Goal: Navigation & Orientation: Find specific page/section

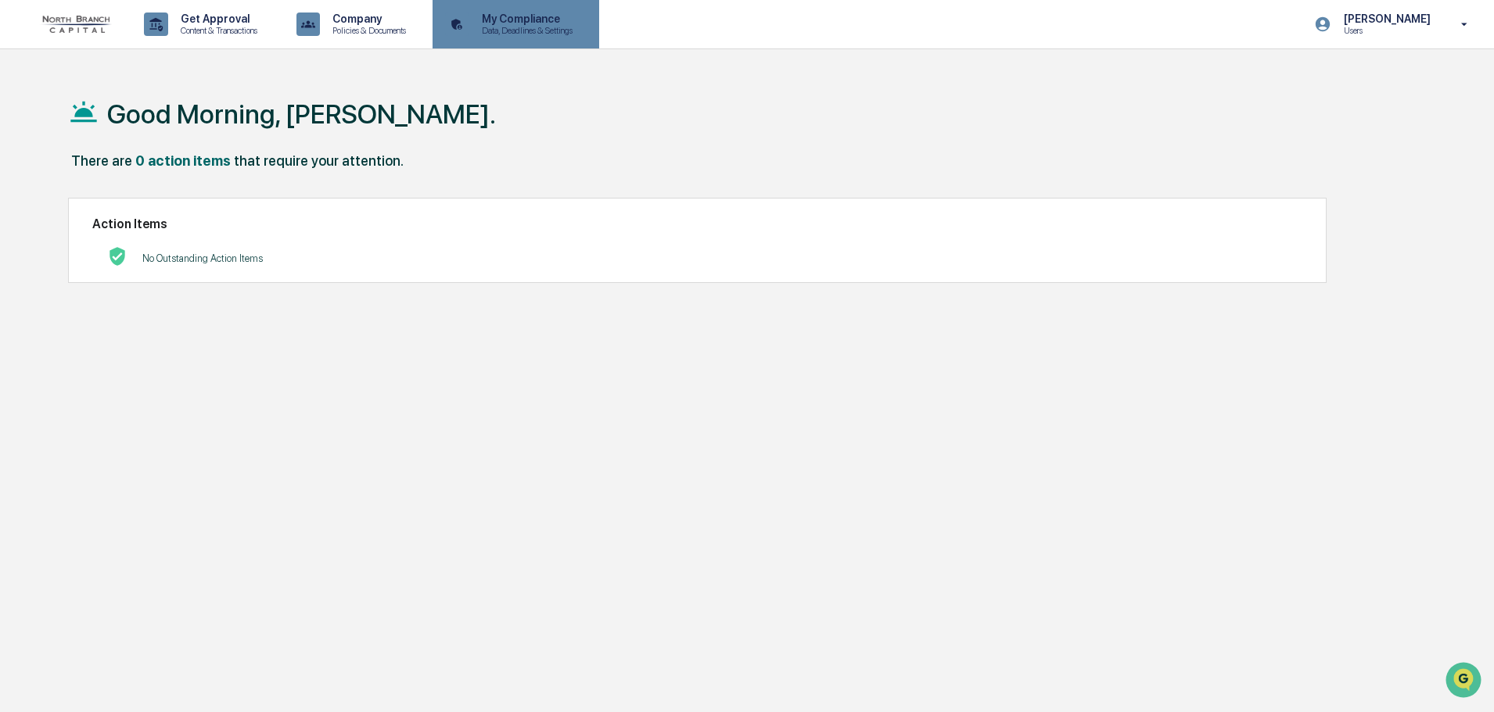
click at [469, 31] on icon at bounding box center [457, 25] width 24 height 24
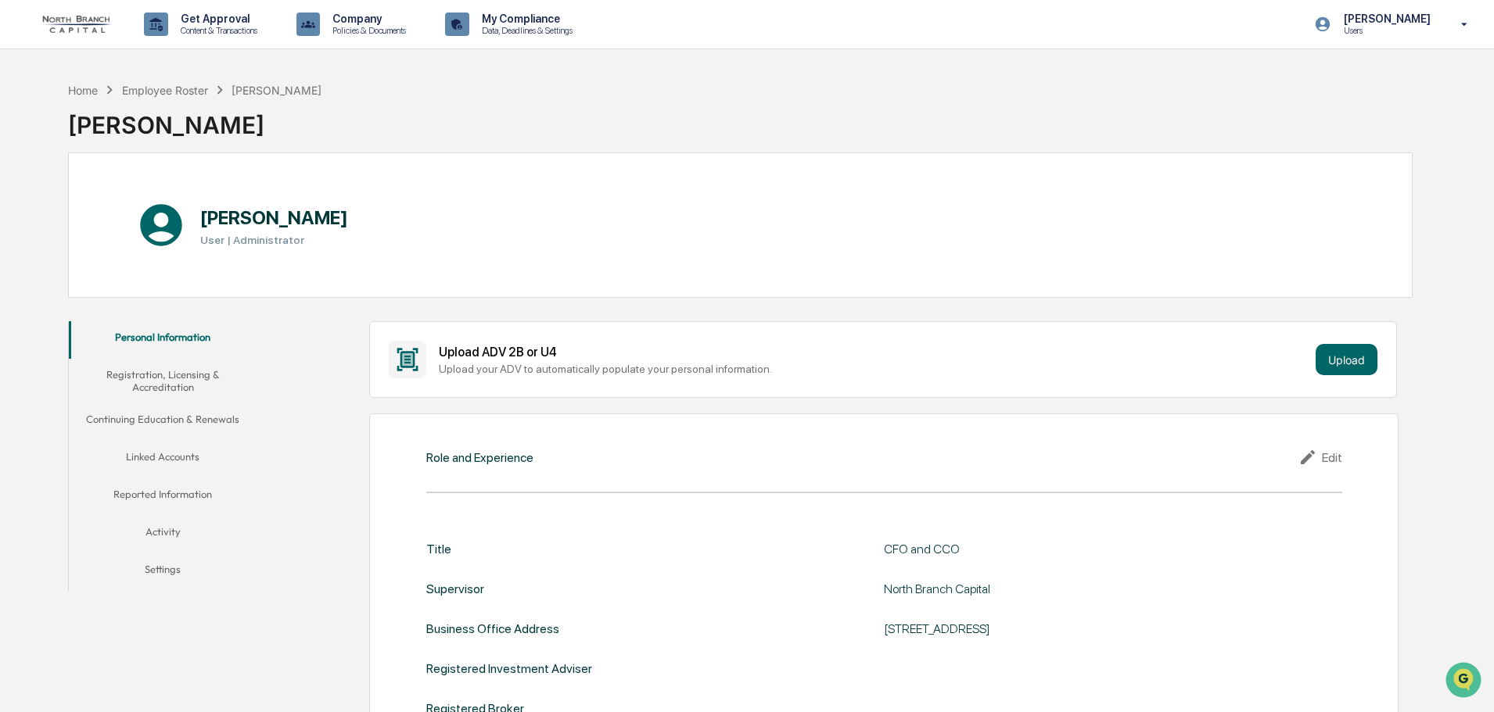
click at [162, 496] on button "Reported Information" at bounding box center [163, 498] width 188 height 38
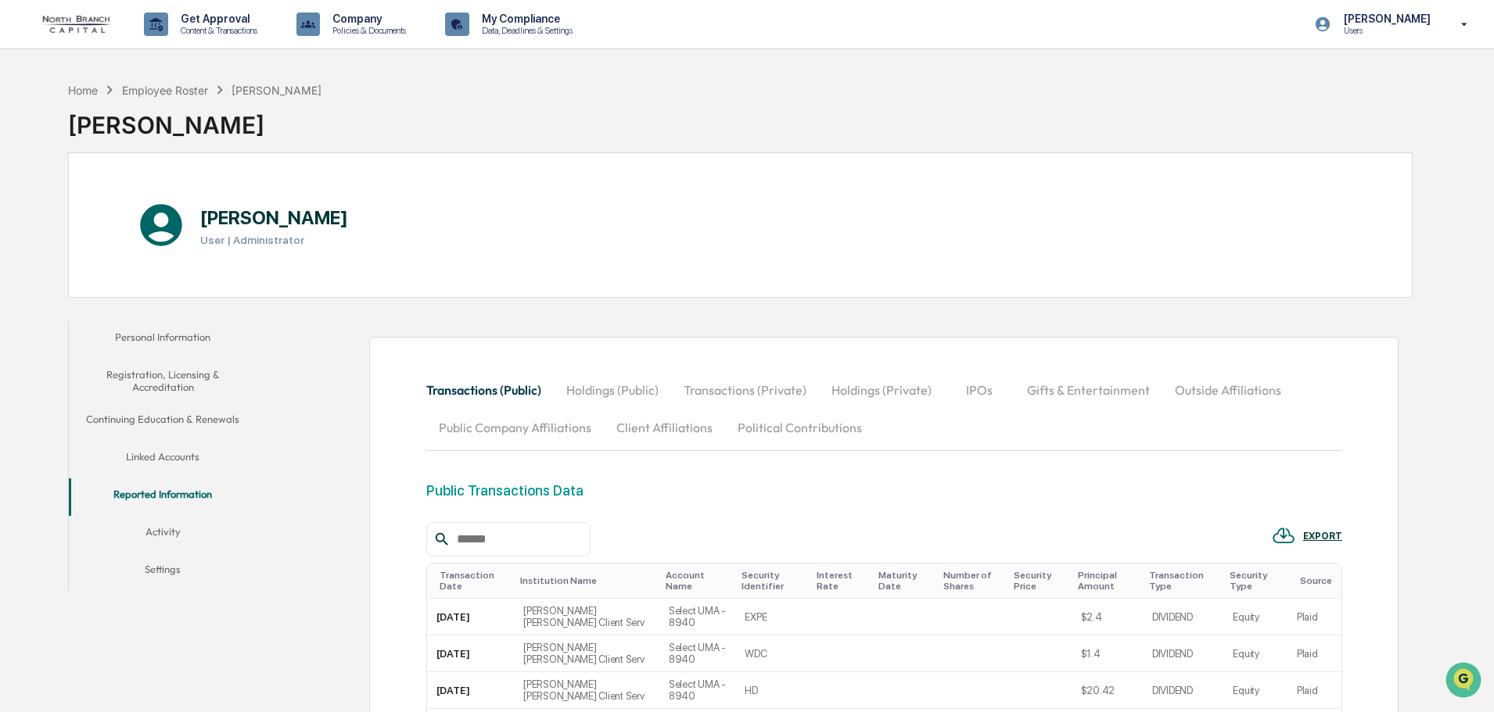
click at [899, 397] on button "Holdings (Private)" at bounding box center [881, 390] width 125 height 38
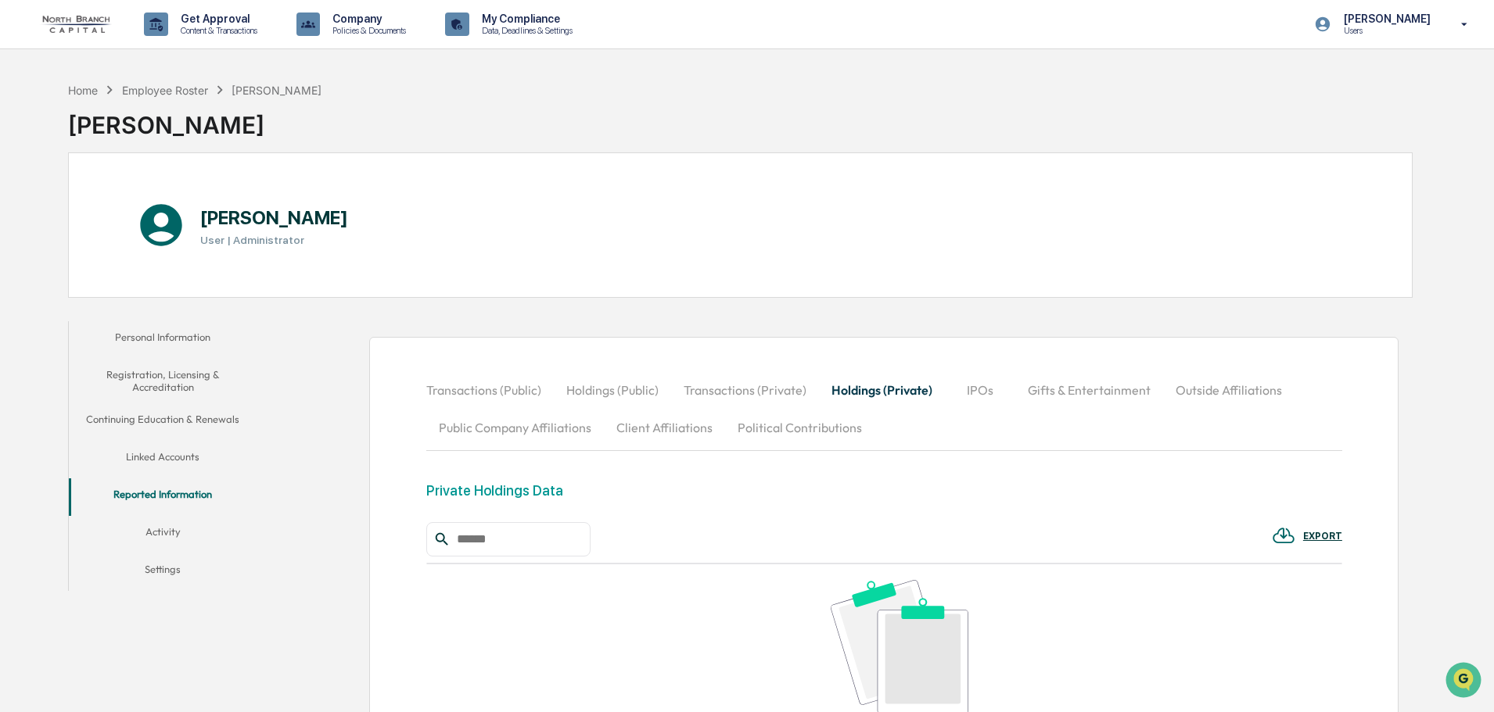
scroll to position [235, 0]
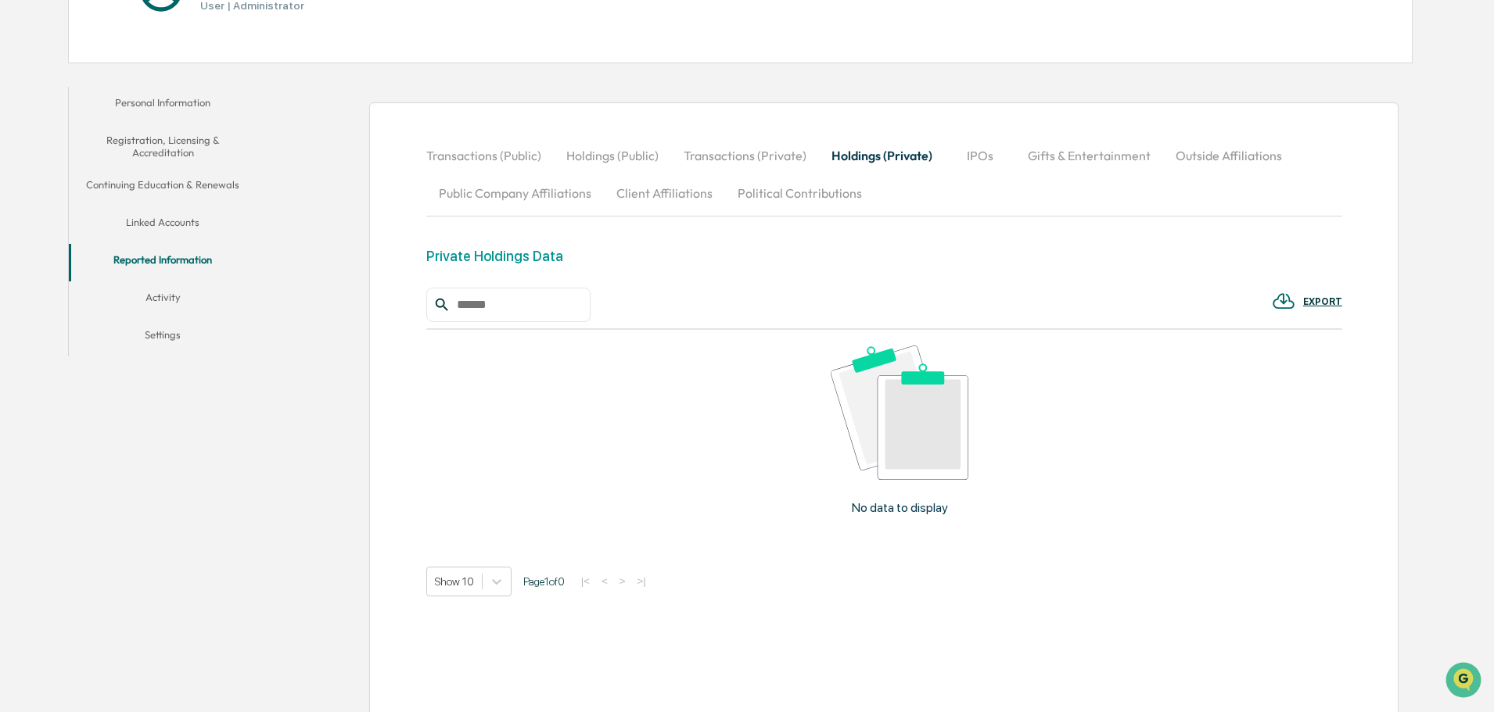
click at [777, 156] on button "Transactions (Private)" at bounding box center [745, 156] width 148 height 38
click at [883, 147] on button "Holdings (Private)" at bounding box center [881, 156] width 125 height 38
click at [981, 159] on button "IPOs" at bounding box center [980, 156] width 70 height 38
click at [1055, 166] on button "Gifts & Entertainment" at bounding box center [1088, 156] width 148 height 38
click at [1229, 153] on button "Outside Affiliations" at bounding box center [1229, 156] width 131 height 38
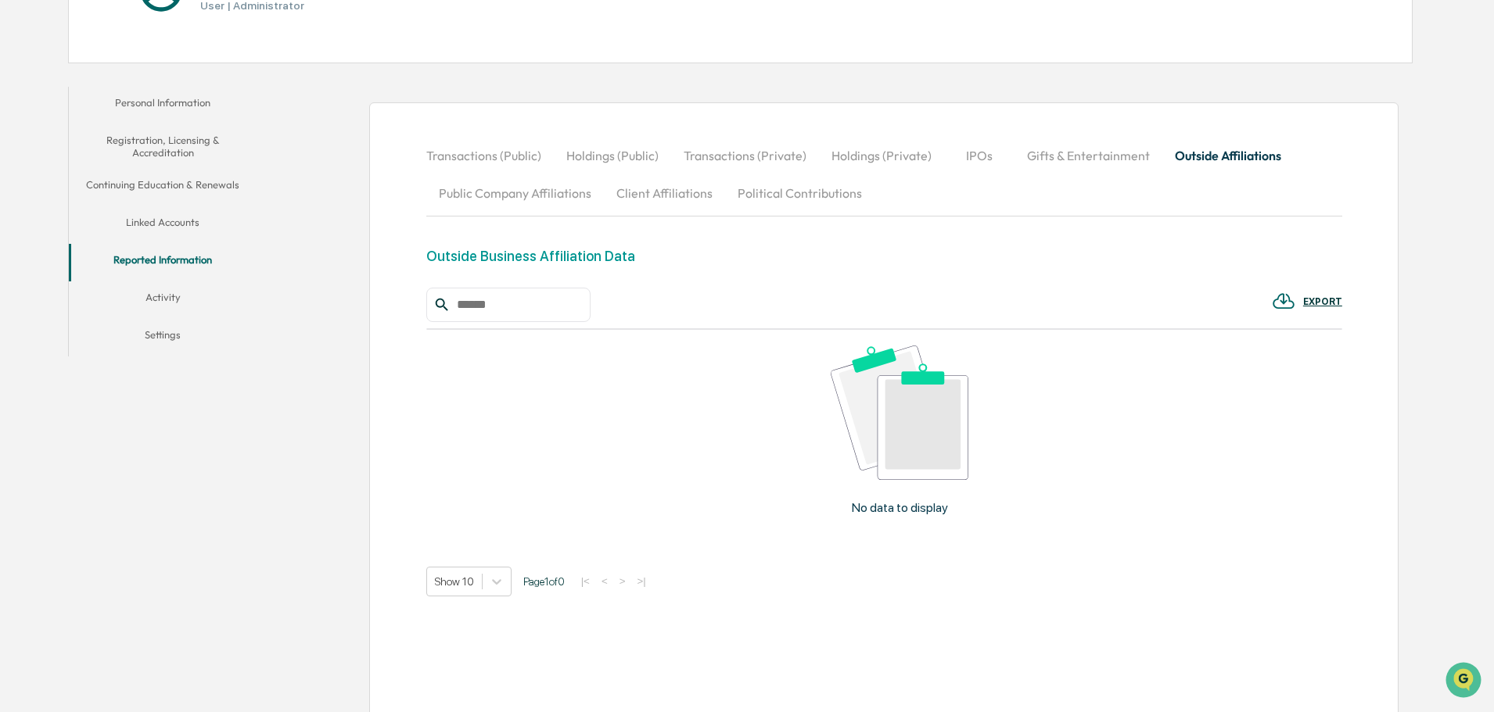
click at [522, 206] on button "Public Company Affiliations" at bounding box center [515, 193] width 178 height 38
drag, startPoint x: 662, startPoint y: 203, endPoint x: 699, endPoint y: 203, distance: 37.5
click at [664, 203] on button "Client Affiliations" at bounding box center [664, 193] width 121 height 38
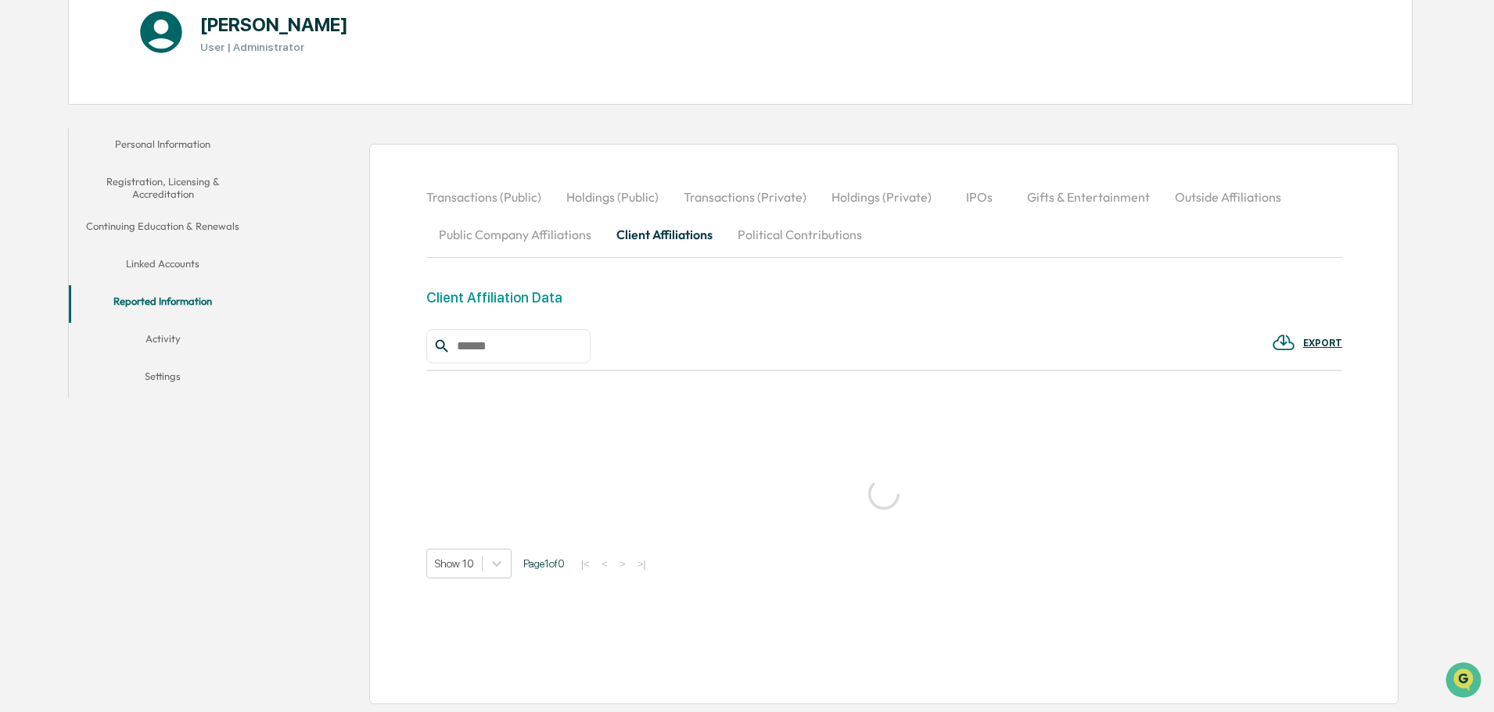
click at [802, 196] on button "Transactions (Private)" at bounding box center [745, 197] width 148 height 38
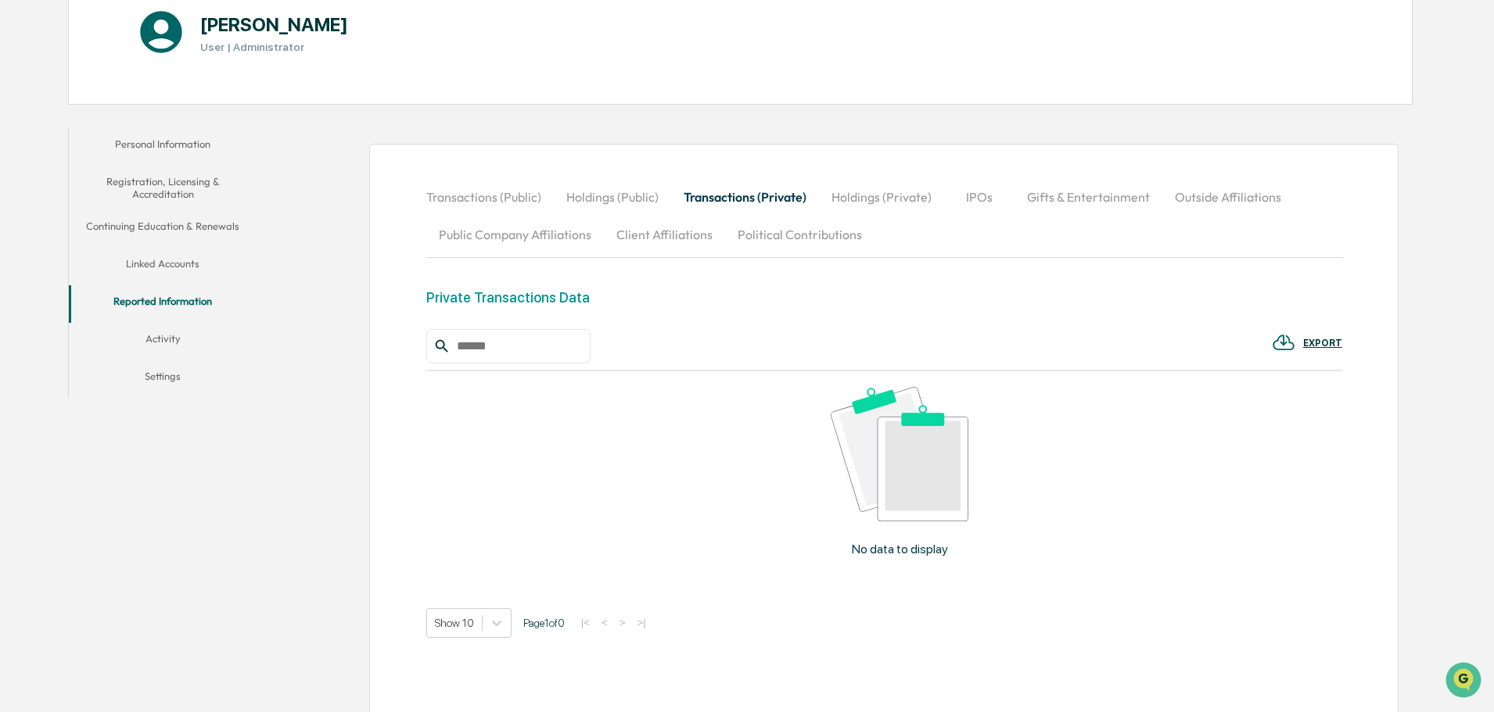
click at [788, 226] on button "Political Contributions" at bounding box center [799, 235] width 149 height 38
click at [162, 337] on button "Activity" at bounding box center [163, 342] width 188 height 38
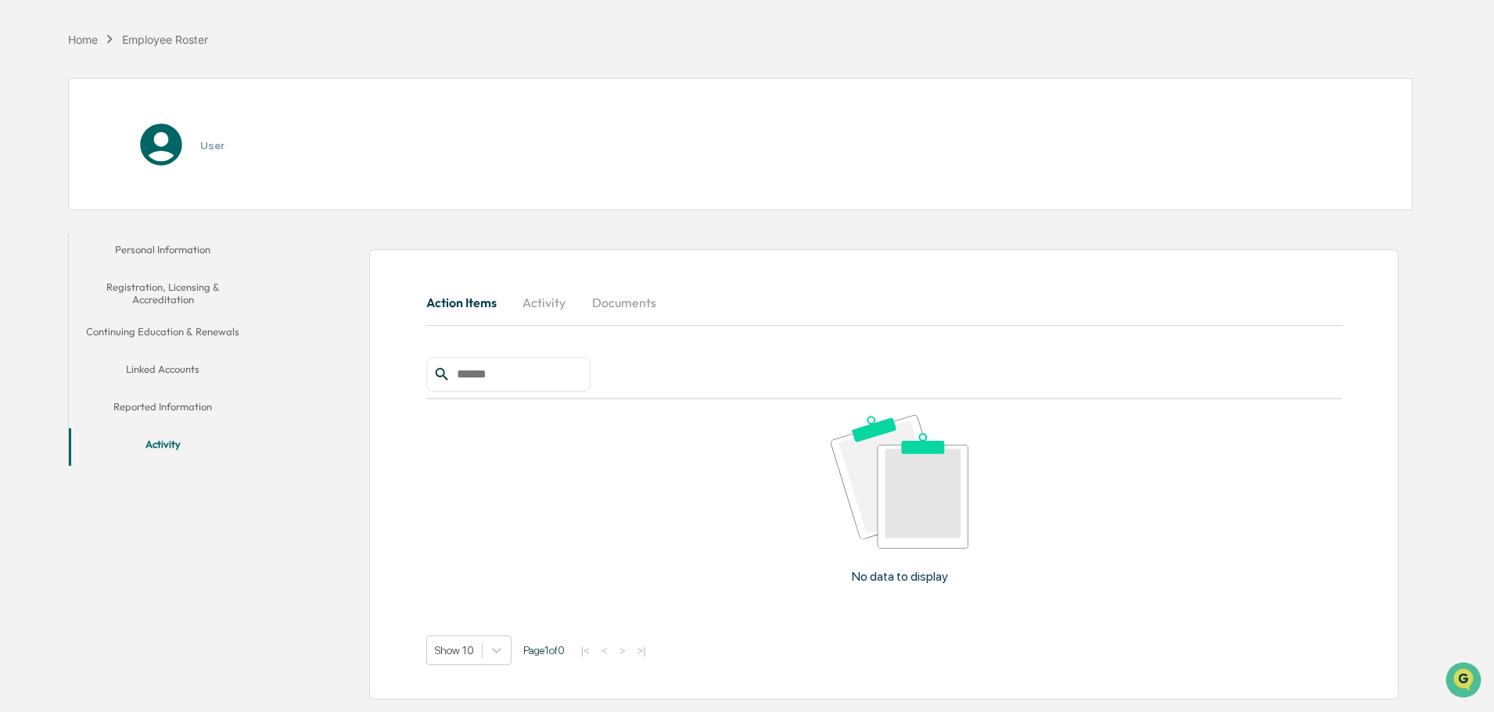
scroll to position [83, 0]
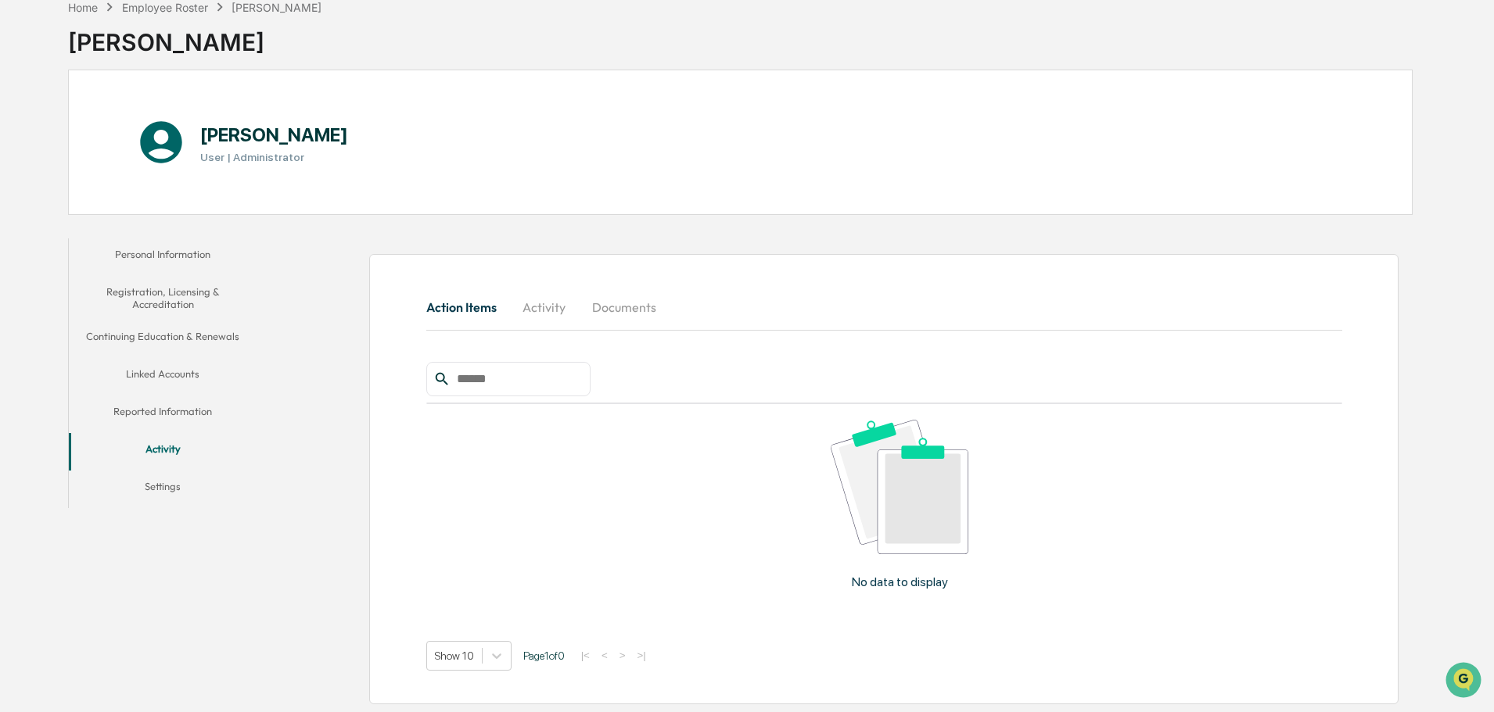
click at [543, 286] on div "Action Items Activity Documents No data to display Show 10 Page 1 of 0 |< < > >|" at bounding box center [883, 479] width 1029 height 450
click at [572, 290] on div "Action Items Activity Documents No data to display Show 10 Page 1 of 0 |< < > >|" at bounding box center [883, 479] width 1029 height 450
click at [554, 303] on button "Activity" at bounding box center [544, 308] width 70 height 38
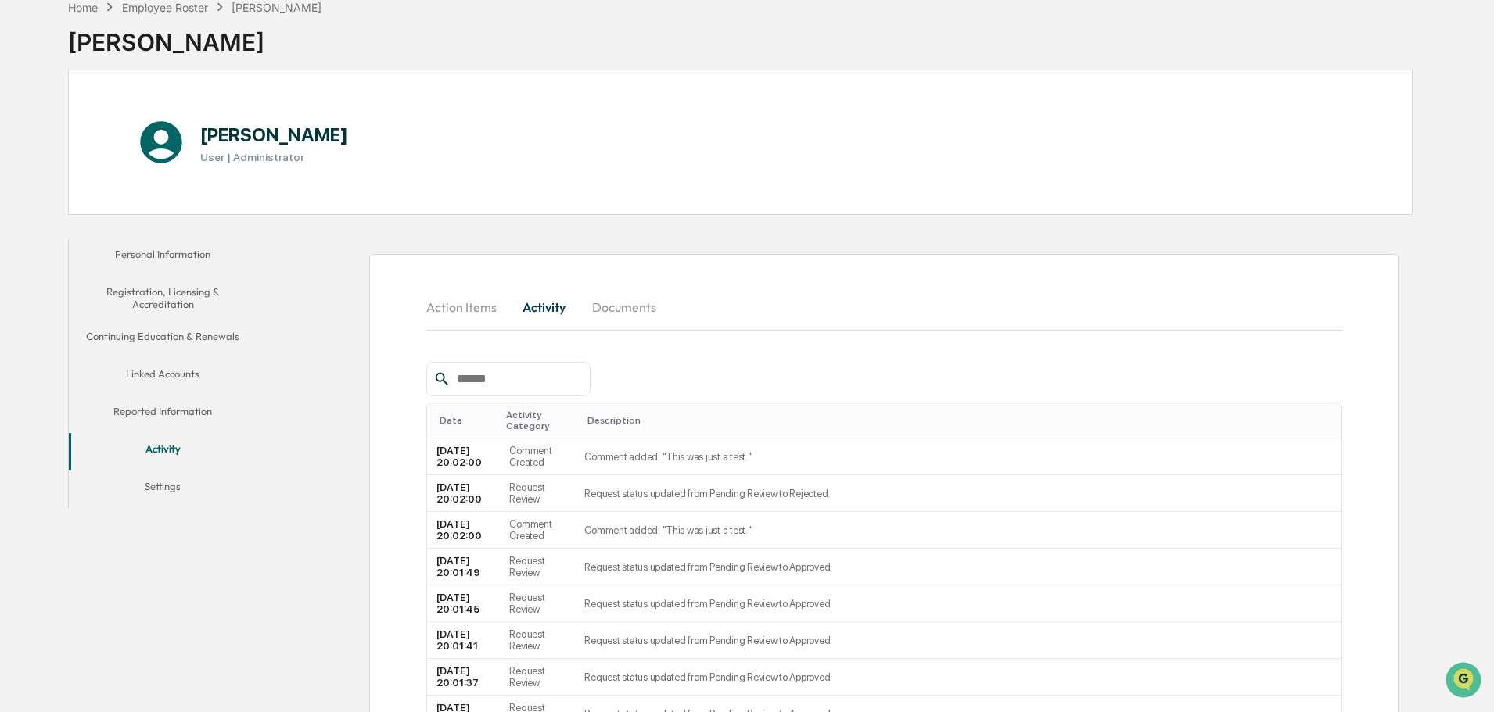
click at [628, 312] on button "Documents" at bounding box center [624, 308] width 89 height 38
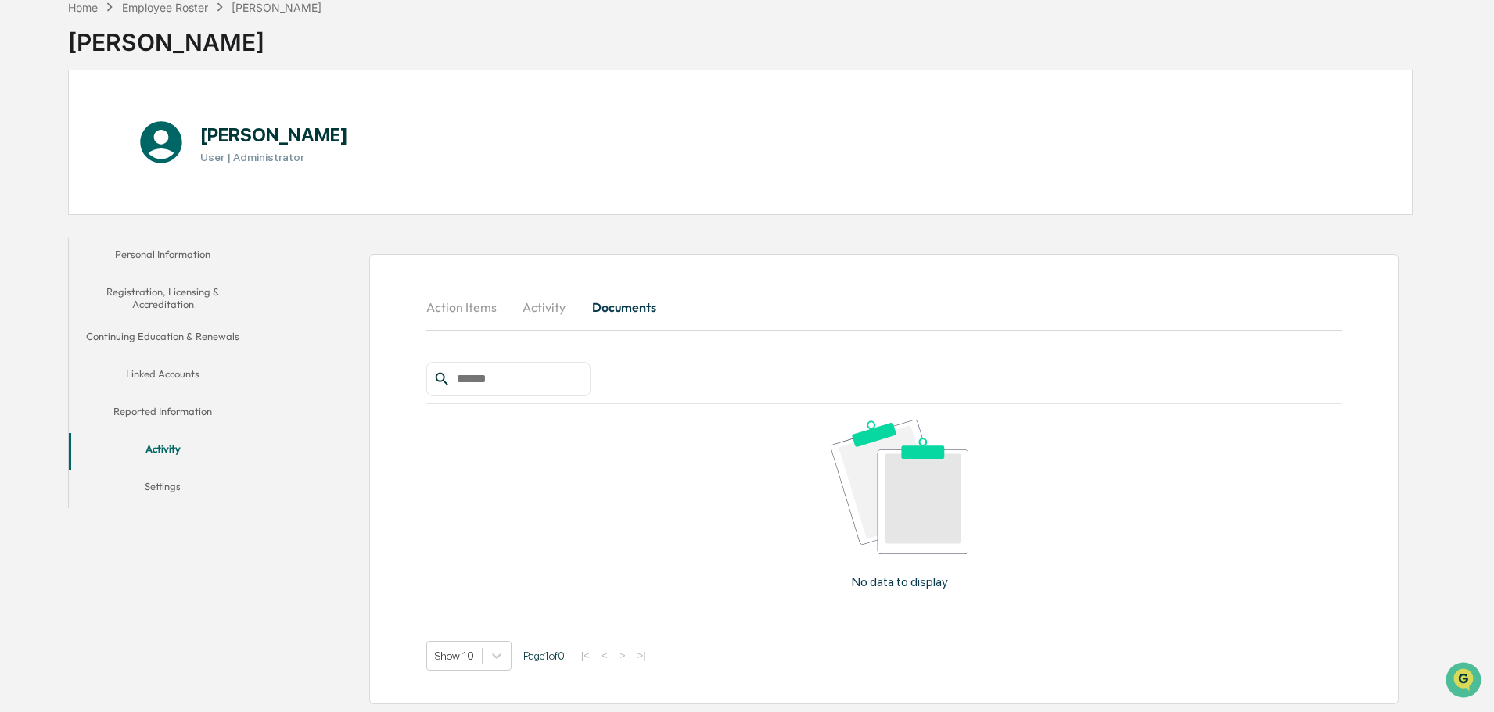
click at [178, 307] on button "Registration, Licensing & Accreditation" at bounding box center [163, 298] width 188 height 45
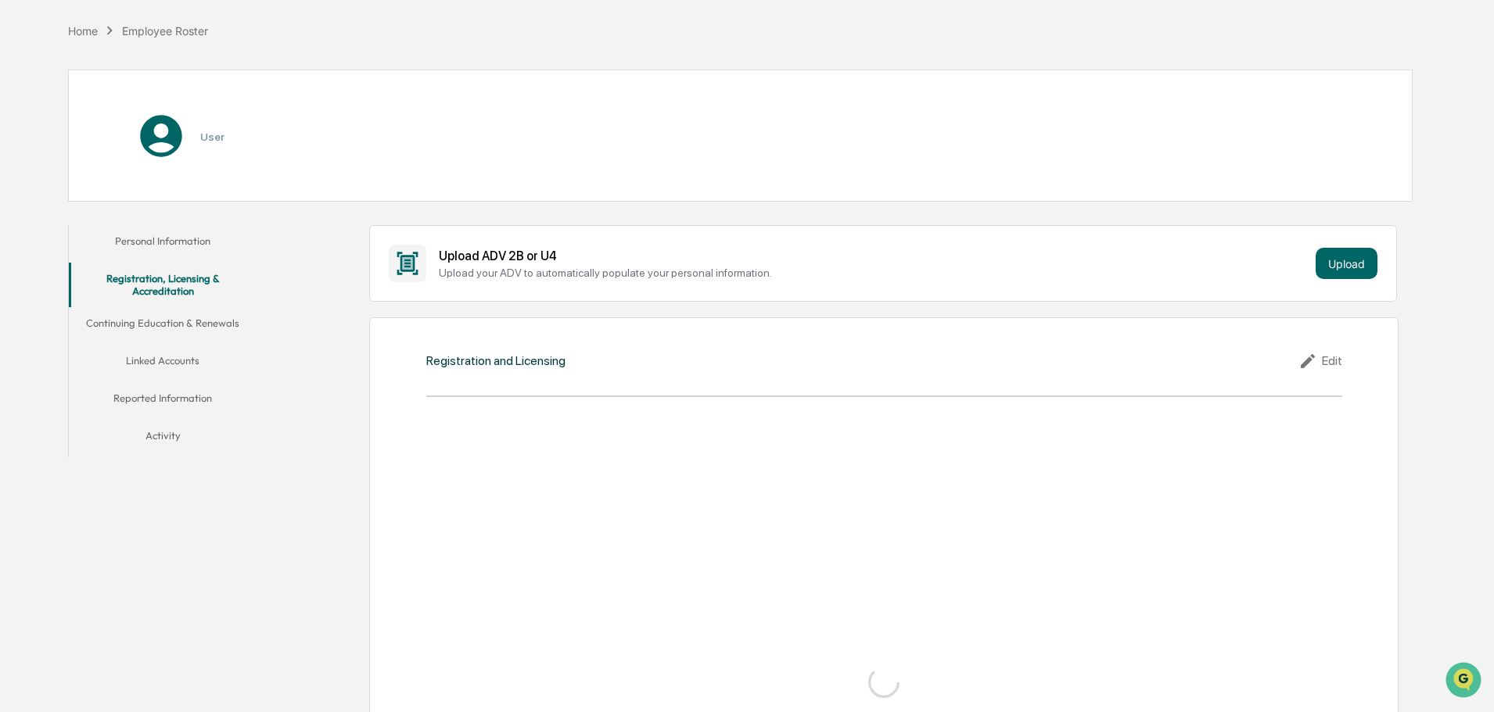
click at [167, 236] on button "Personal Information" at bounding box center [163, 244] width 188 height 38
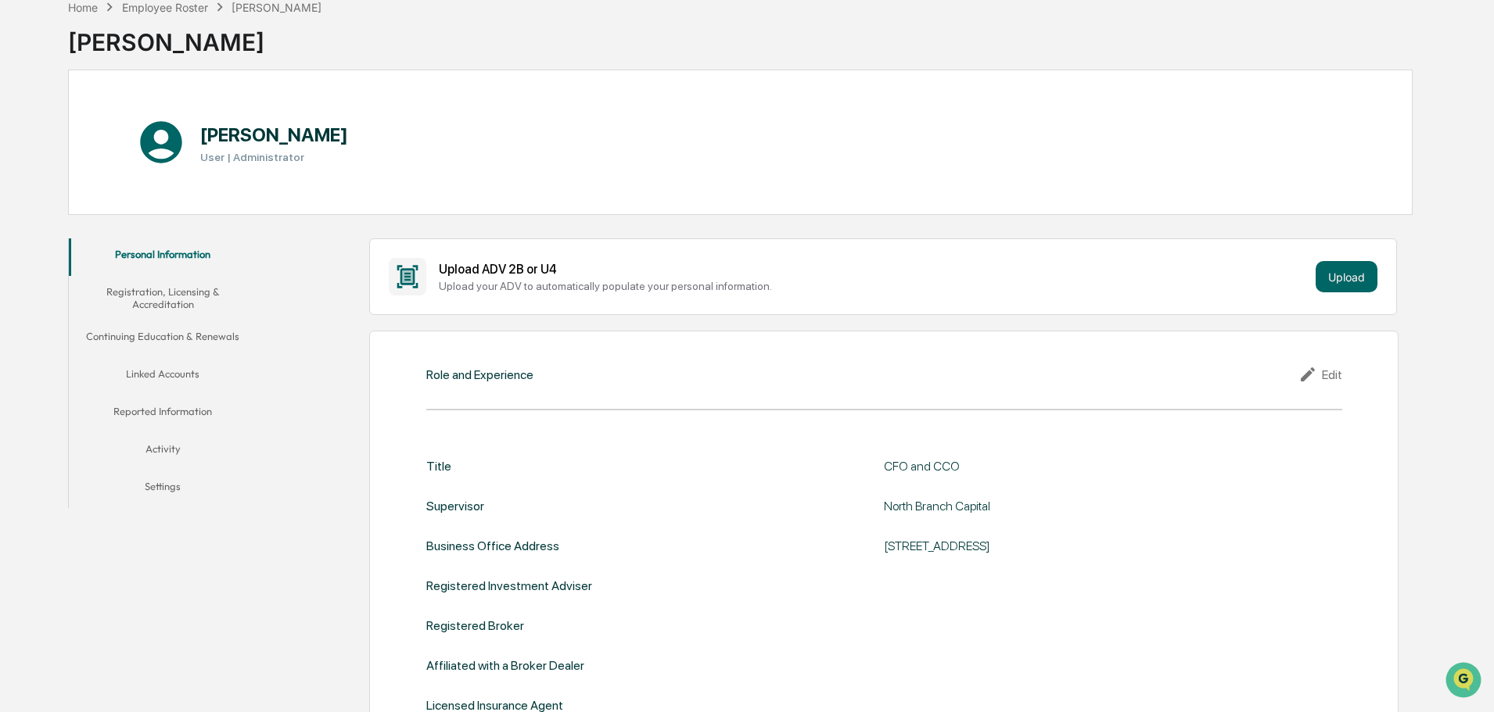
click at [179, 443] on button "Activity" at bounding box center [163, 452] width 188 height 38
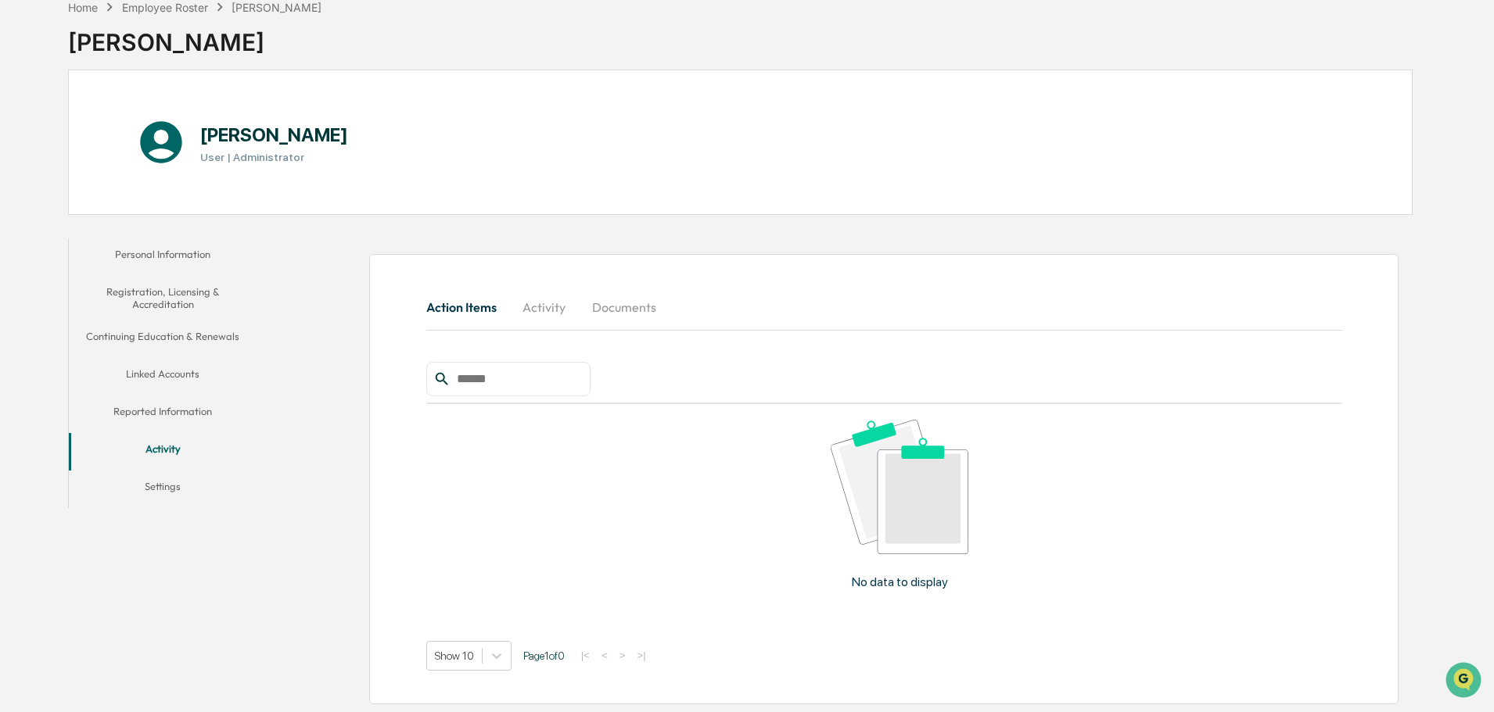
click at [181, 385] on button "Linked Accounts" at bounding box center [163, 377] width 188 height 38
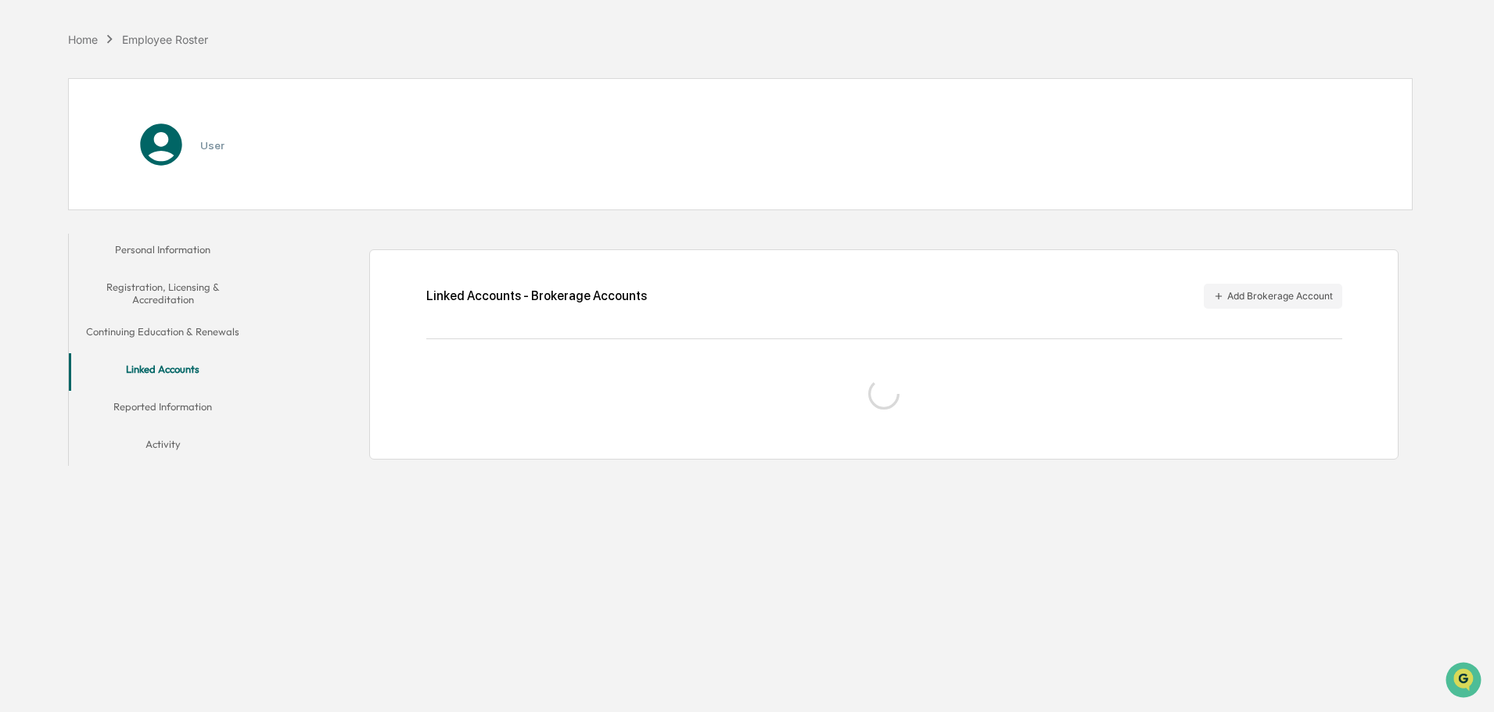
click at [175, 329] on button "Continuing Education & Renewals" at bounding box center [163, 335] width 188 height 38
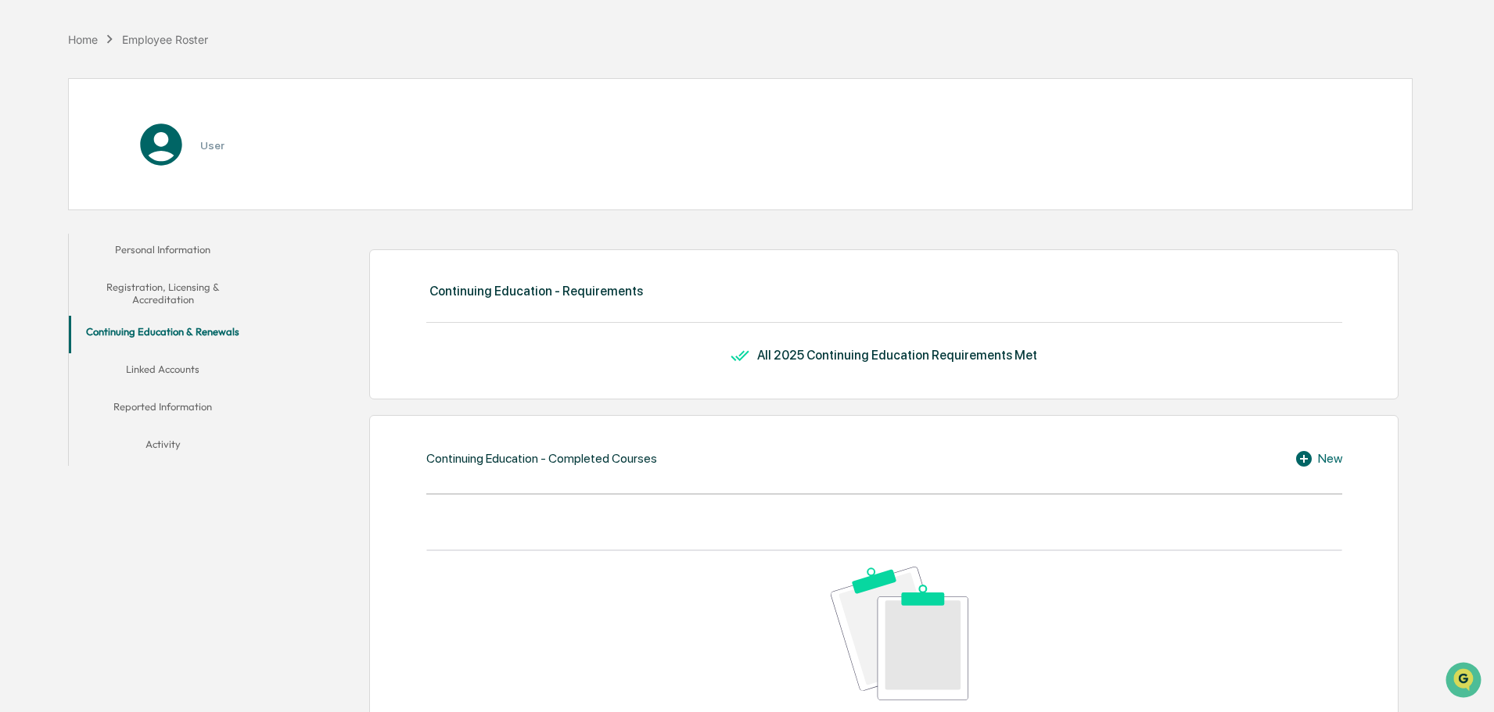
click at [158, 302] on button "Registration, Licensing & Accreditation" at bounding box center [163, 293] width 188 height 45
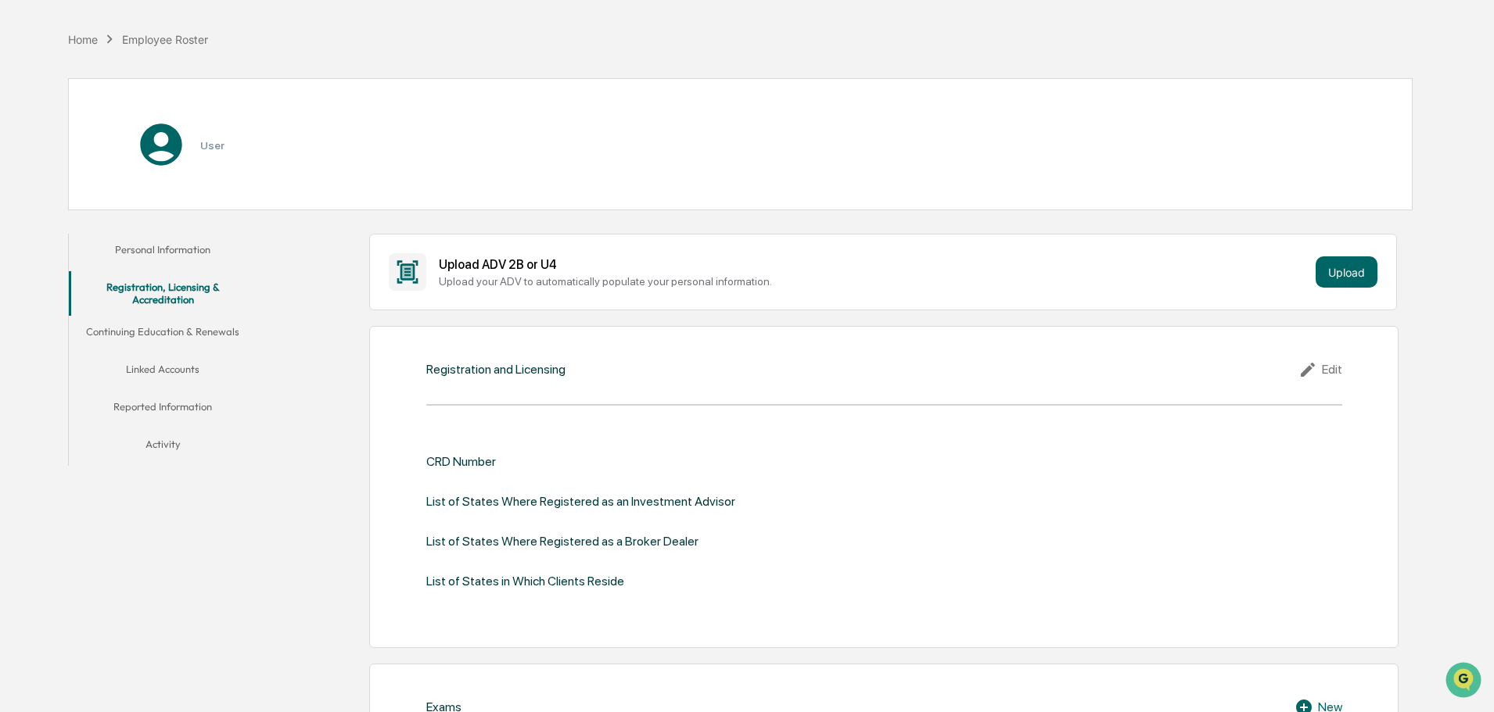
click at [153, 367] on button "Linked Accounts" at bounding box center [163, 372] width 188 height 38
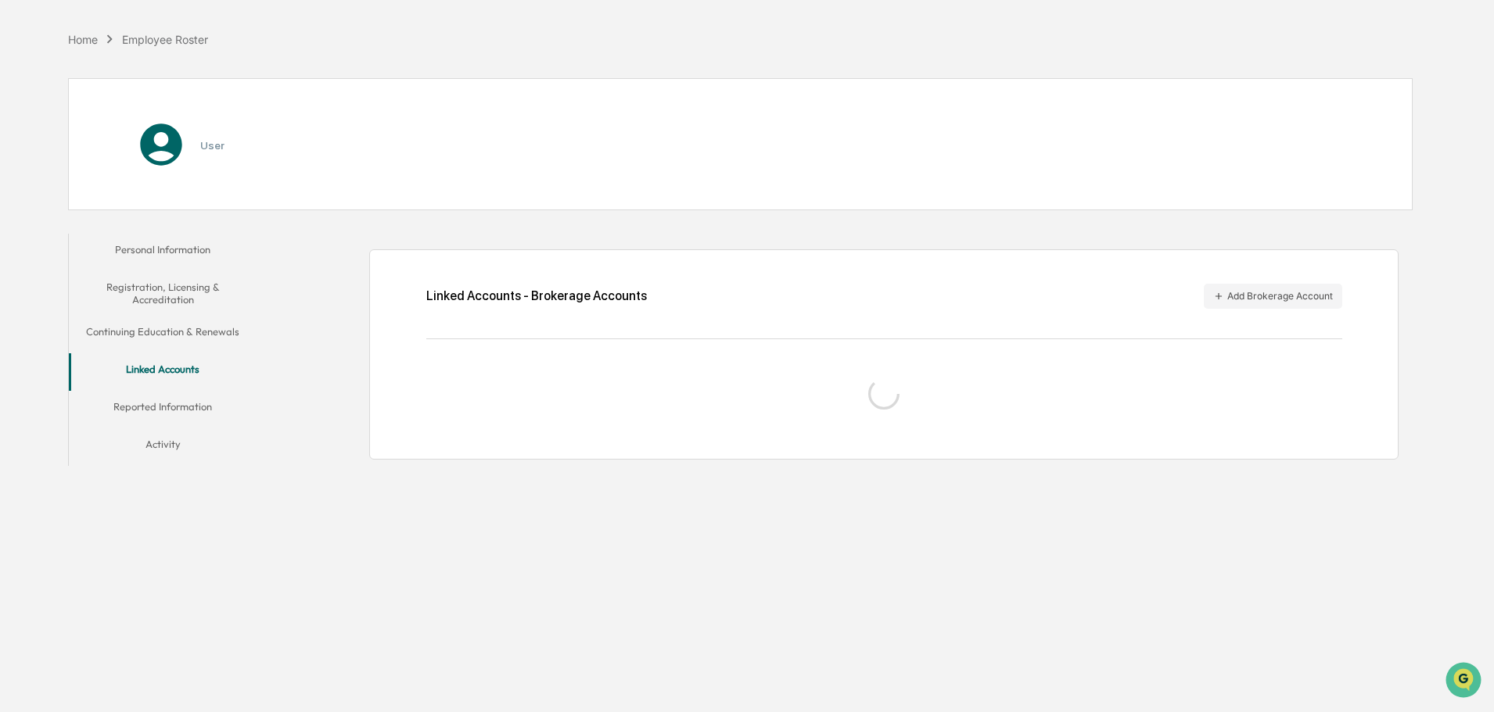
click at [192, 409] on button "Reported Information" at bounding box center [163, 410] width 188 height 38
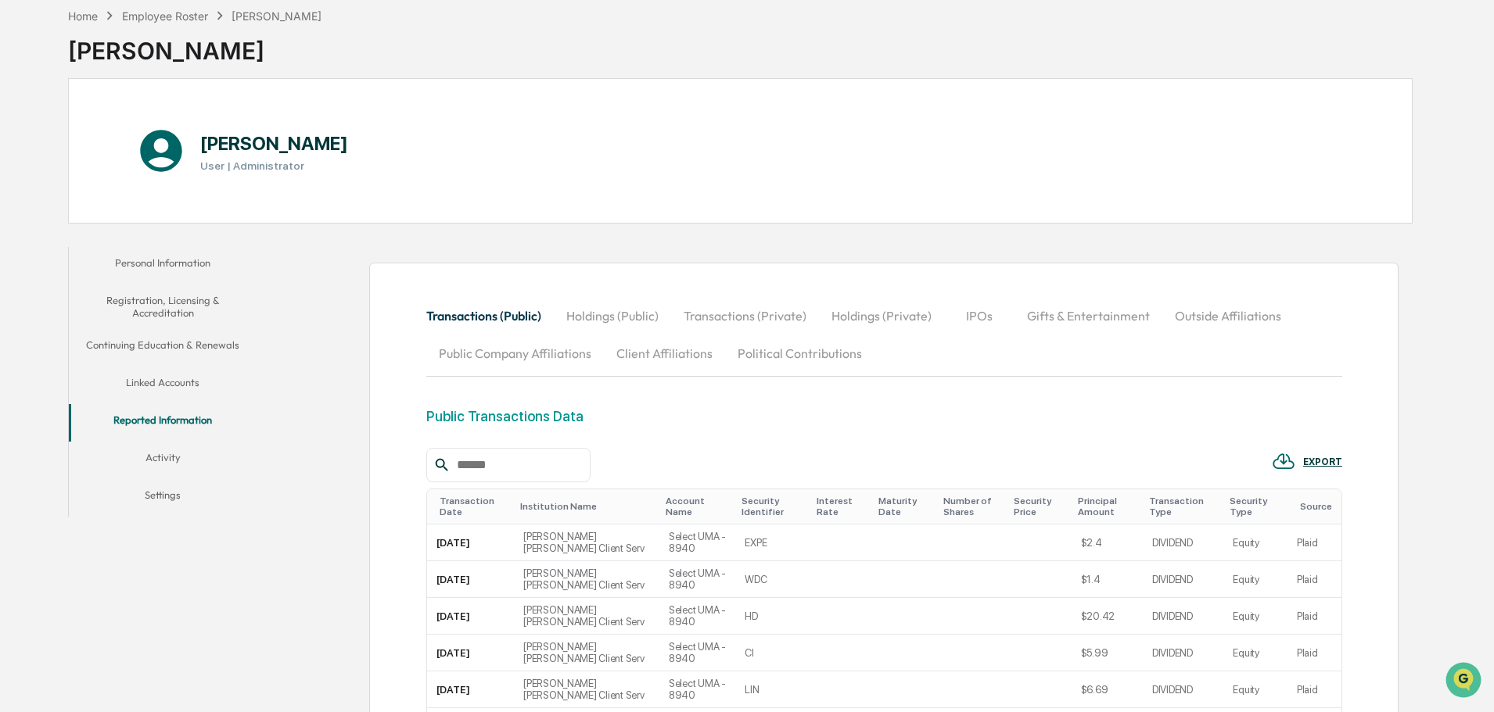
click at [927, 312] on button "Holdings (Private)" at bounding box center [881, 316] width 125 height 38
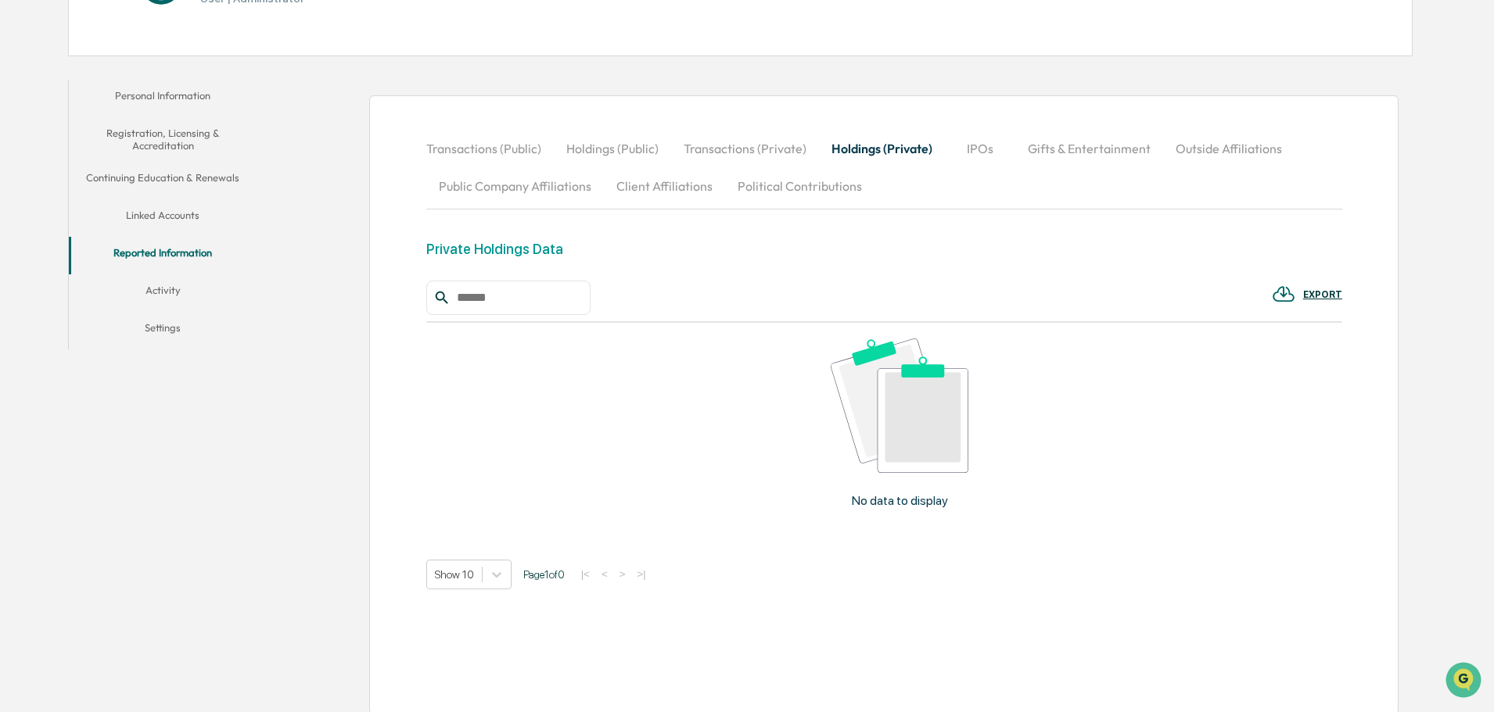
scroll to position [252, 0]
